Goal: Ask a question

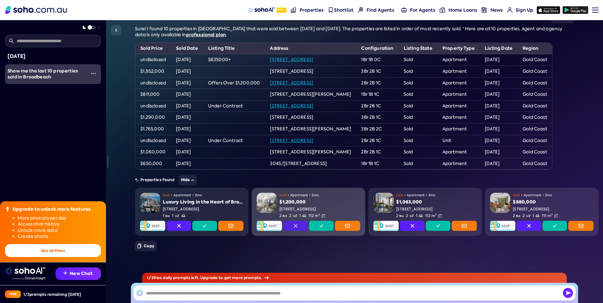
scroll to position [60, 0]
